Goal: Find specific page/section: Find specific page/section

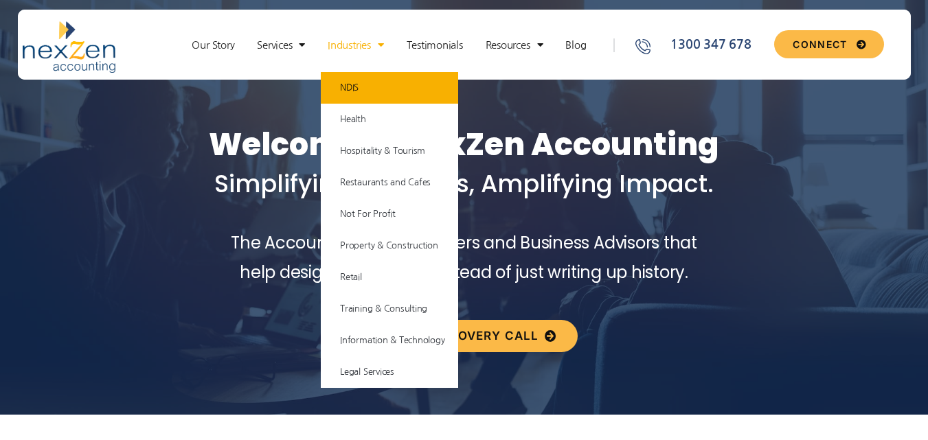
click at [359, 85] on link "NDIS" at bounding box center [389, 88] width 137 height 32
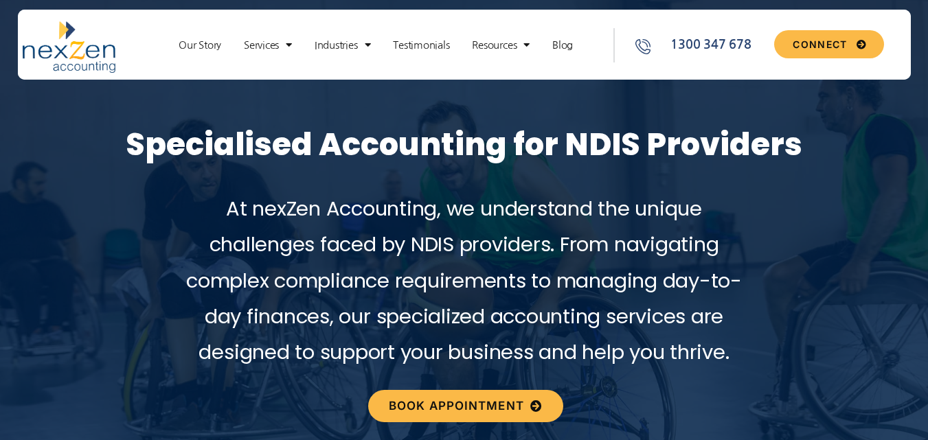
click at [67, 253] on div "At nexZen Accounting, we understand the unique challenges faced by NDIS provide…" at bounding box center [464, 280] width 928 height 179
click at [512, 115] on div "Specialised Accounting for NDIS Providers" at bounding box center [464, 89] width 928 height 204
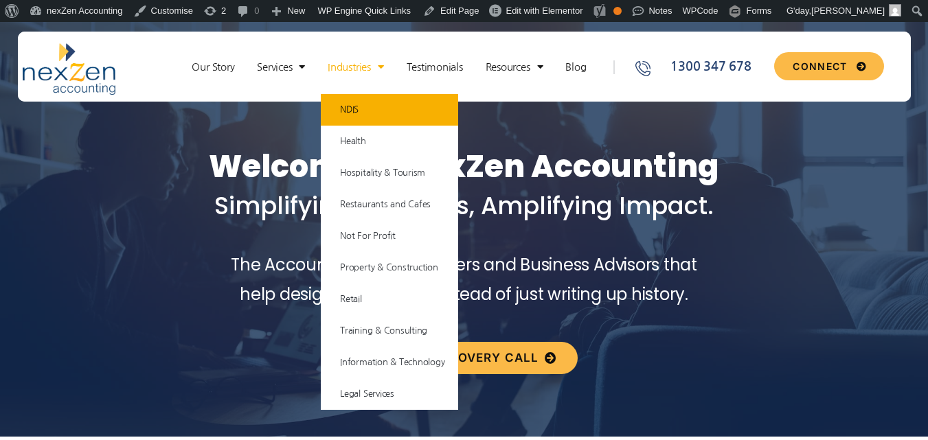
click at [360, 108] on link "NDIS" at bounding box center [389, 110] width 137 height 32
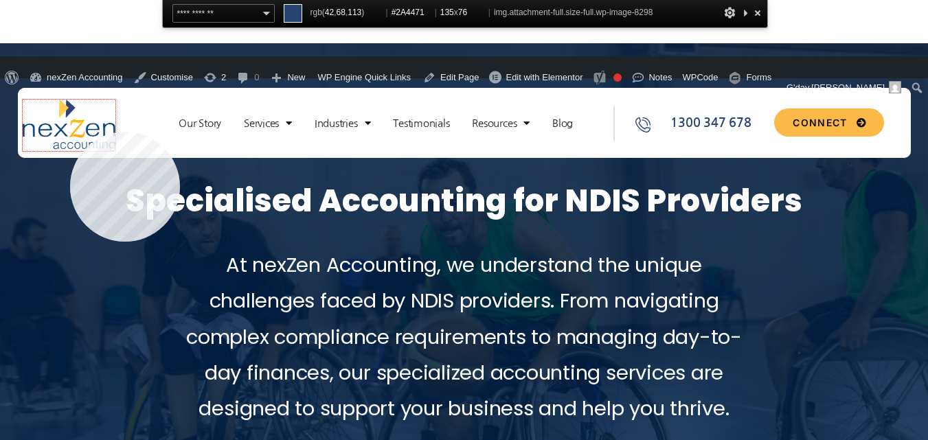
click at [70, 110] on img at bounding box center [69, 126] width 93 height 52
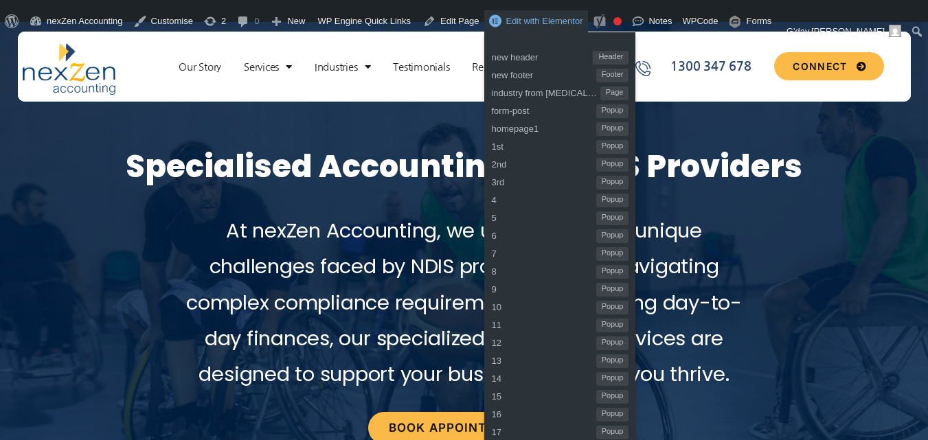
click at [517, 14] on link "Edit with Elementor" at bounding box center [536, 21] width 104 height 22
